Goal: Task Accomplishment & Management: Manage account settings

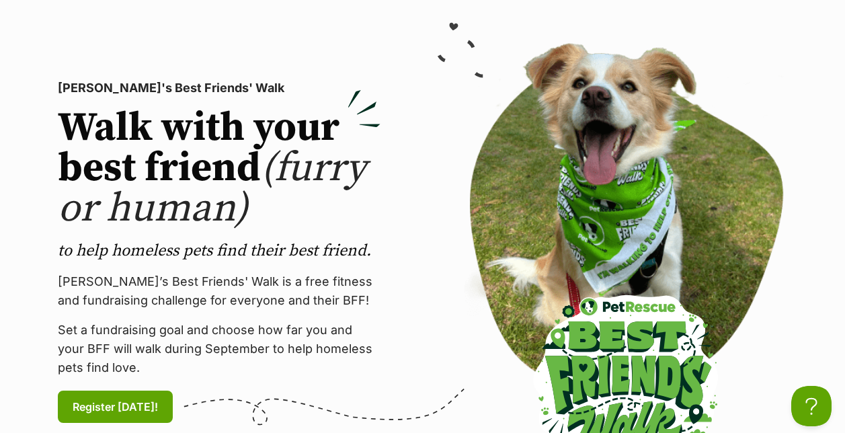
scroll to position [67, 0]
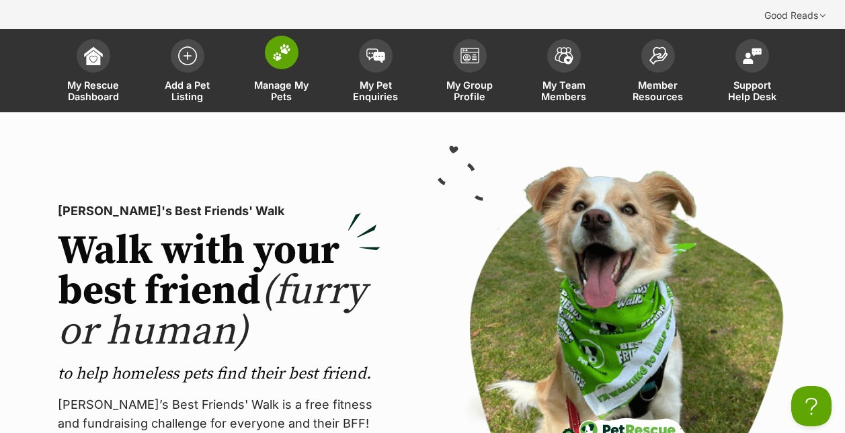
click at [276, 52] on link "Manage My Pets" at bounding box center [282, 72] width 94 height 80
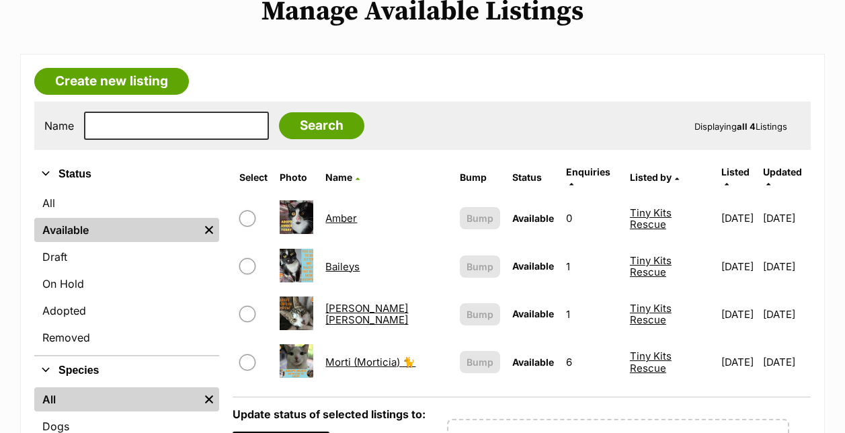
click at [346, 356] on link "Morti (Morticia) 🐈" at bounding box center [370, 362] width 90 height 13
click at [349, 302] on link "[PERSON_NAME] [PERSON_NAME]" at bounding box center [366, 314] width 83 height 24
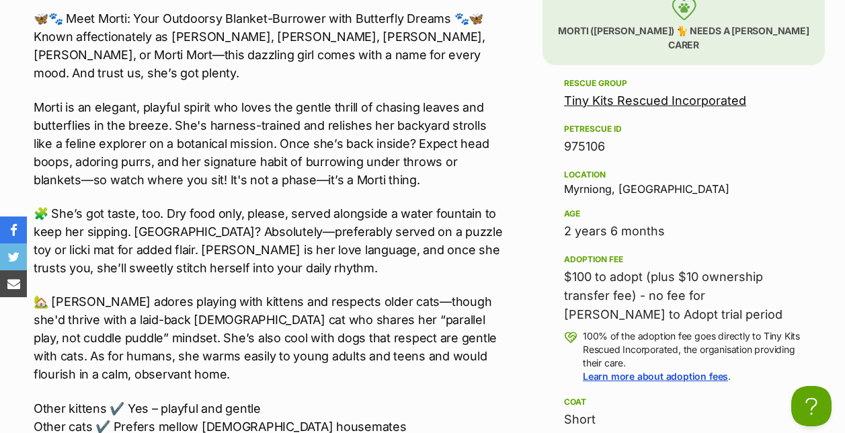
scroll to position [1411, 0]
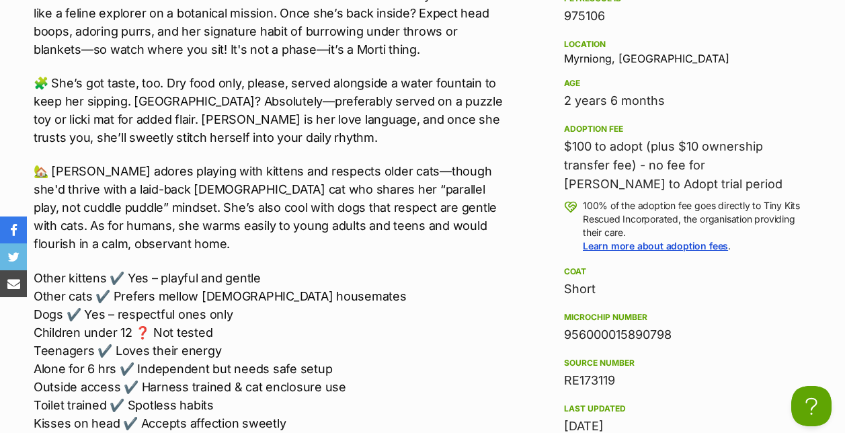
drag, startPoint x: 671, startPoint y: 294, endPoint x: 563, endPoint y: 296, distance: 107.5
click at [563, 296] on aside "Rescue group Tiny Kits Rescued Incorporated PetRescue ID 975106 Location Myrnio…" at bounding box center [683, 287] width 282 height 684
drag, startPoint x: 563, startPoint y: 296, endPoint x: 583, endPoint y: 294, distance: 20.2
copy div "956000015890798"
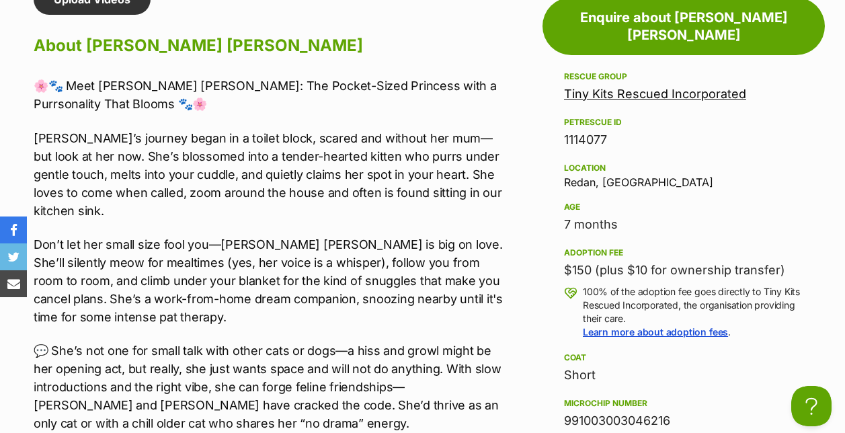
scroll to position [1344, 0]
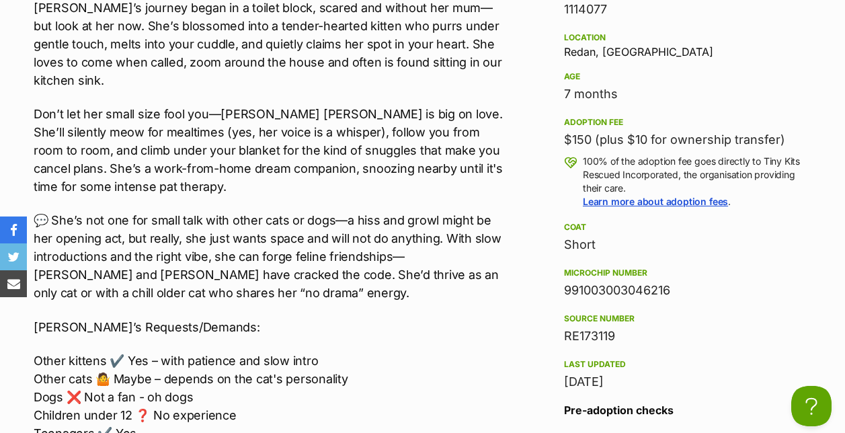
drag, startPoint x: 670, startPoint y: 245, endPoint x: 566, endPoint y: 248, distance: 104.2
click at [566, 281] on div "991003003046216" at bounding box center [683, 290] width 239 height 19
copy div "991003003046216"
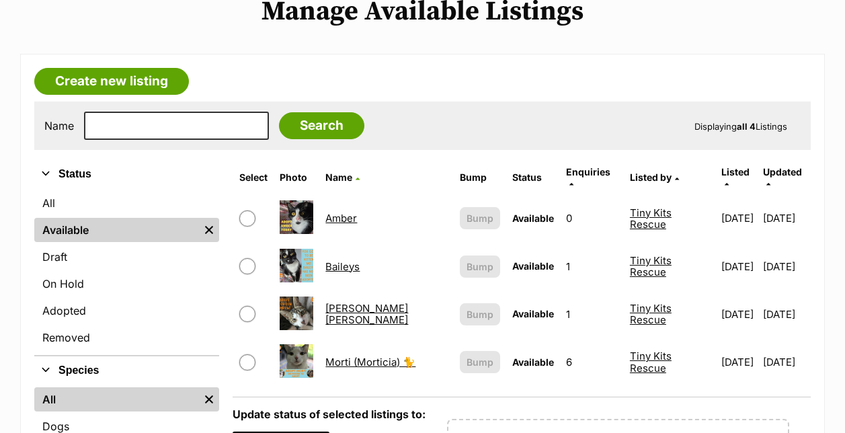
click at [345, 260] on link "Baileys" at bounding box center [342, 266] width 34 height 13
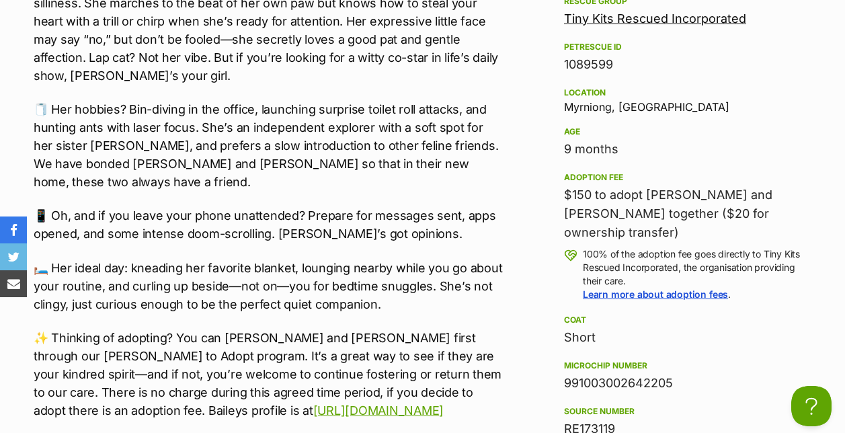
scroll to position [1479, 0]
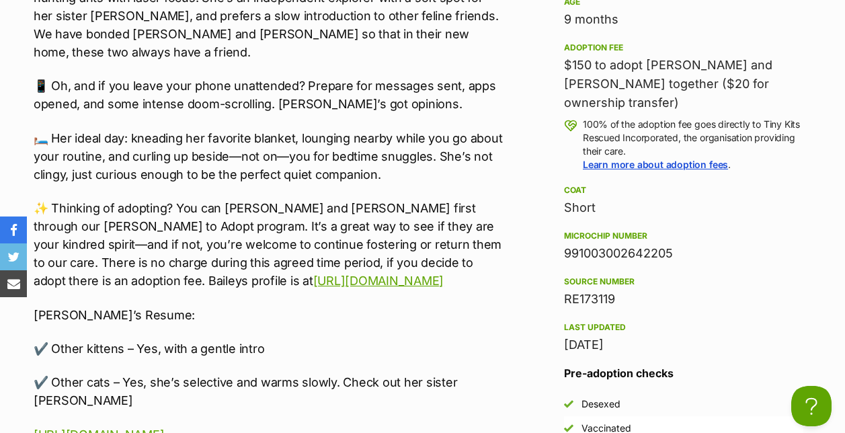
drag, startPoint x: 672, startPoint y: 208, endPoint x: 565, endPoint y: 210, distance: 107.5
click at [565, 244] on div "991003002642205" at bounding box center [683, 253] width 239 height 19
copy div "991003002642205"
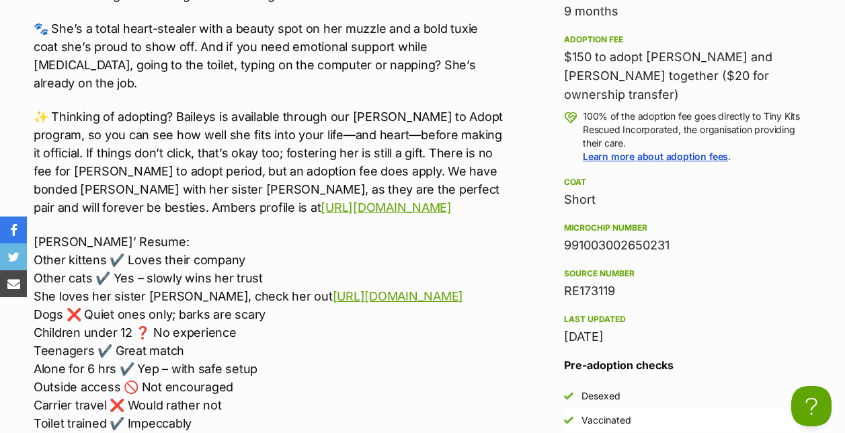
scroll to position [1545, 0]
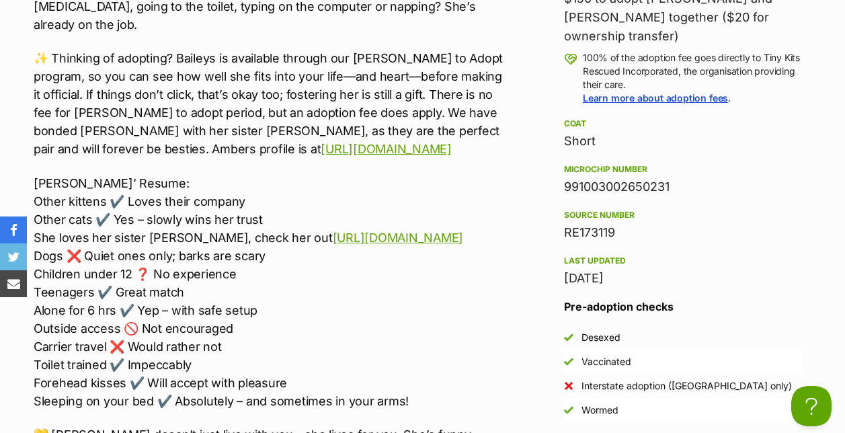
drag, startPoint x: 671, startPoint y: 140, endPoint x: 566, endPoint y: 139, distance: 104.9
click at [566, 177] on div "991003002650231" at bounding box center [683, 186] width 239 height 19
copy div "991003002650231"
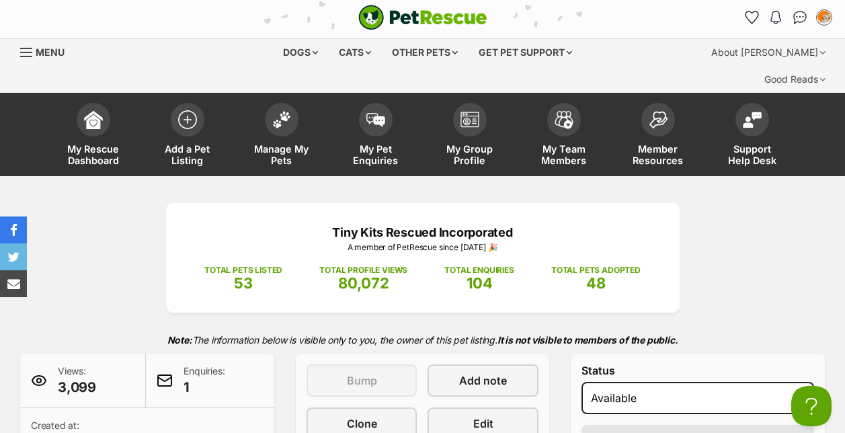
scroll to position [0, 0]
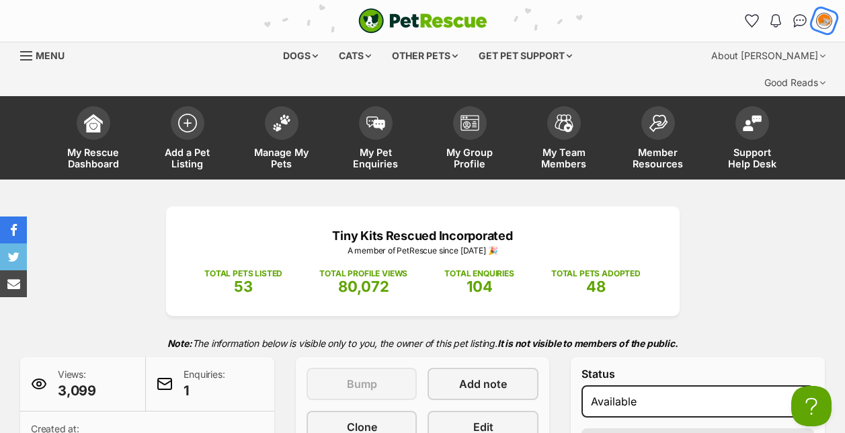
click at [824, 17] on img "My account" at bounding box center [823, 20] width 17 height 17
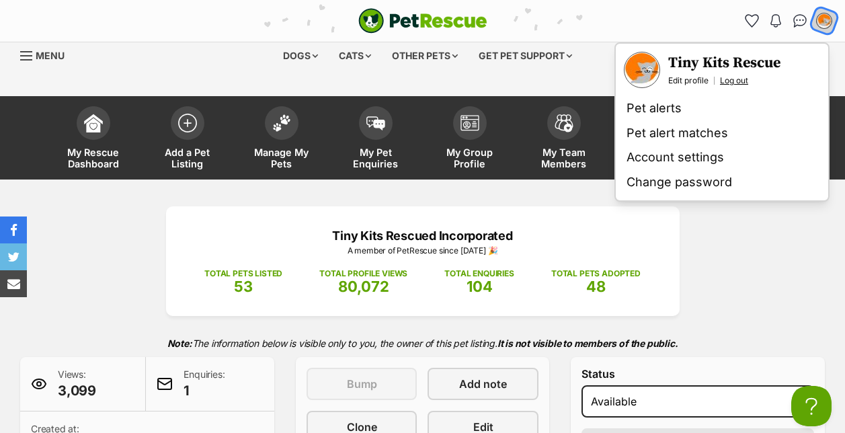
click at [743, 82] on link "Log out" at bounding box center [734, 80] width 28 height 11
